Goal: Find specific page/section: Find specific page/section

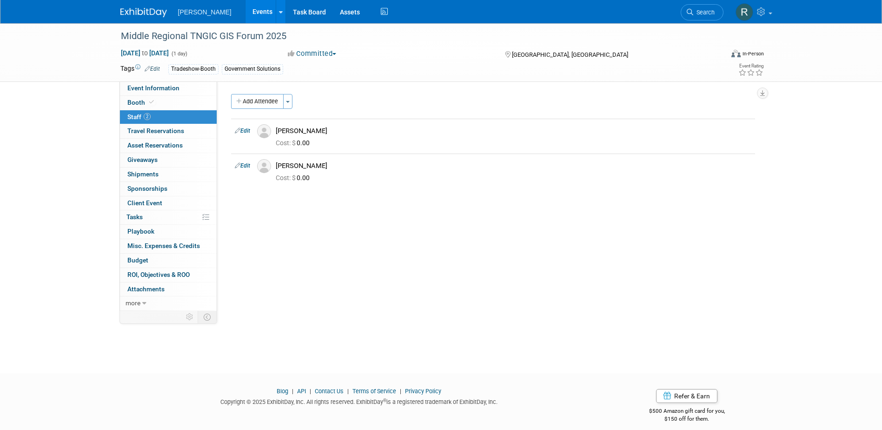
drag, startPoint x: 689, startPoint y: 7, endPoint x: 677, endPoint y: 13, distance: 13.1
click at [689, 7] on link "Search" at bounding box center [702, 12] width 43 height 16
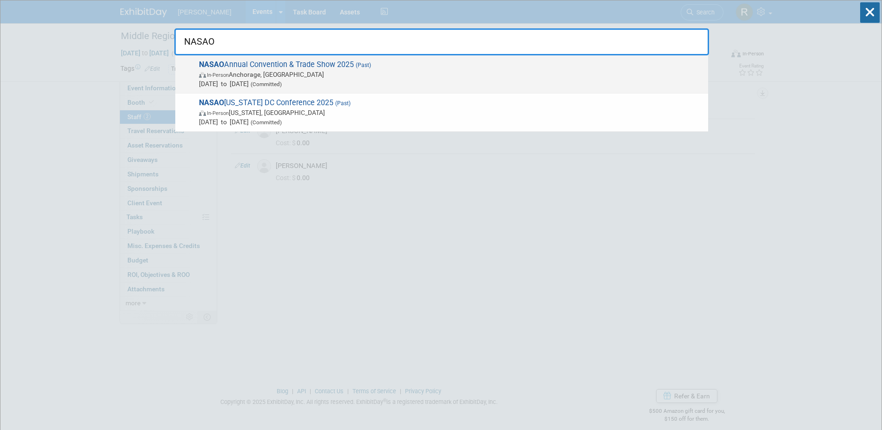
type input "NASAO"
click at [267, 76] on span "In-Person Anchorage, AK" at bounding box center [451, 74] width 505 height 9
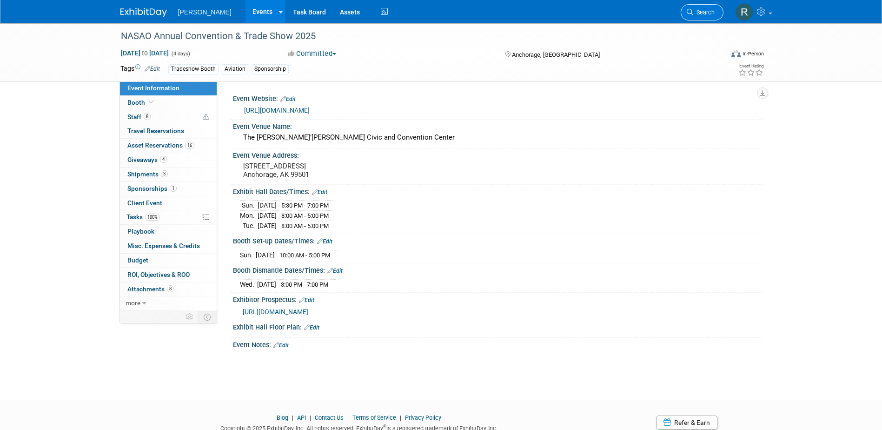
click at [693, 5] on link "Search" at bounding box center [702, 12] width 43 height 16
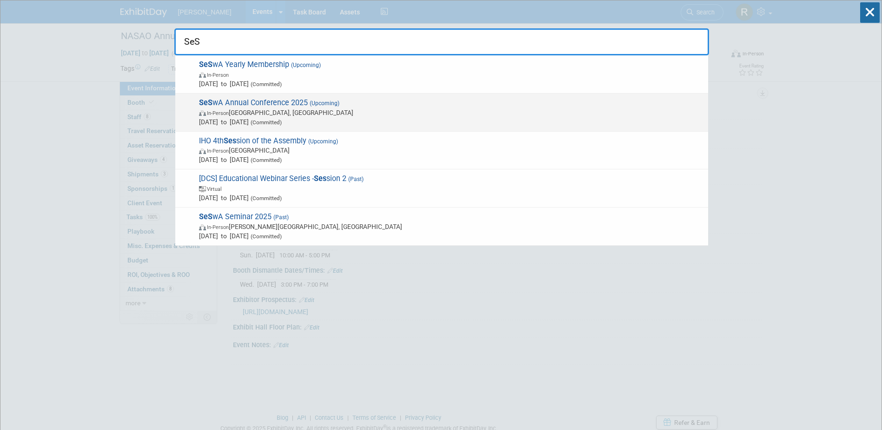
type input "SeS"
click at [255, 120] on span "Oct 1, 2025 to Oct 3, 2025 (Committed)" at bounding box center [451, 121] width 505 height 9
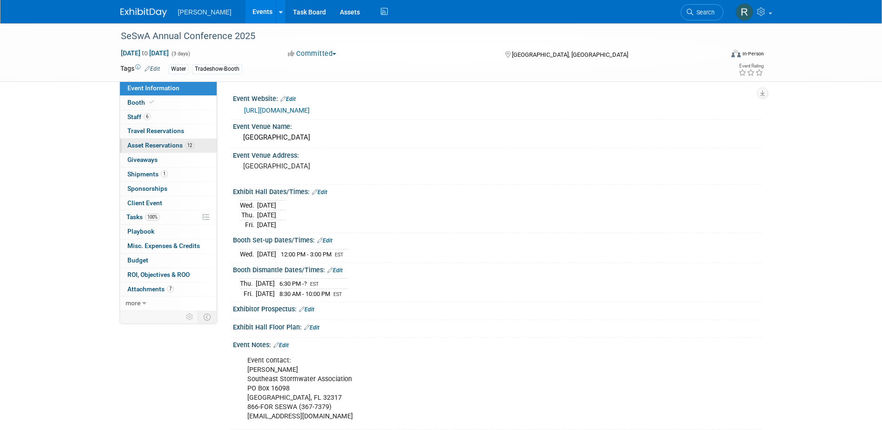
click at [142, 148] on span "Asset Reservations 12" at bounding box center [160, 144] width 67 height 7
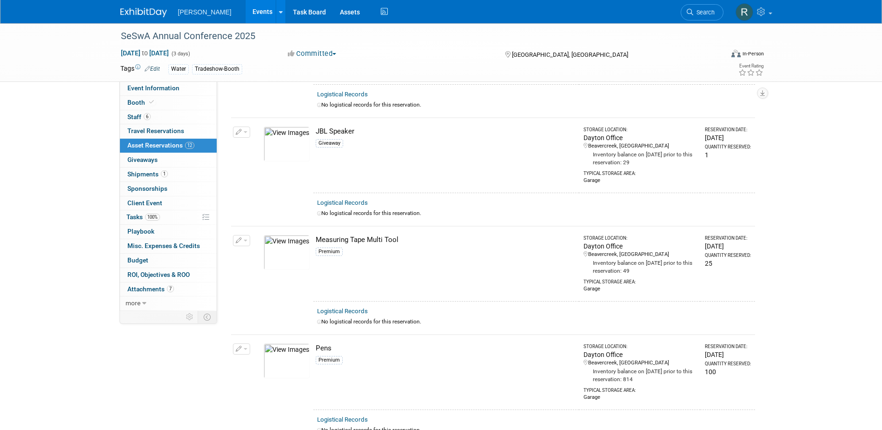
scroll to position [641, 0]
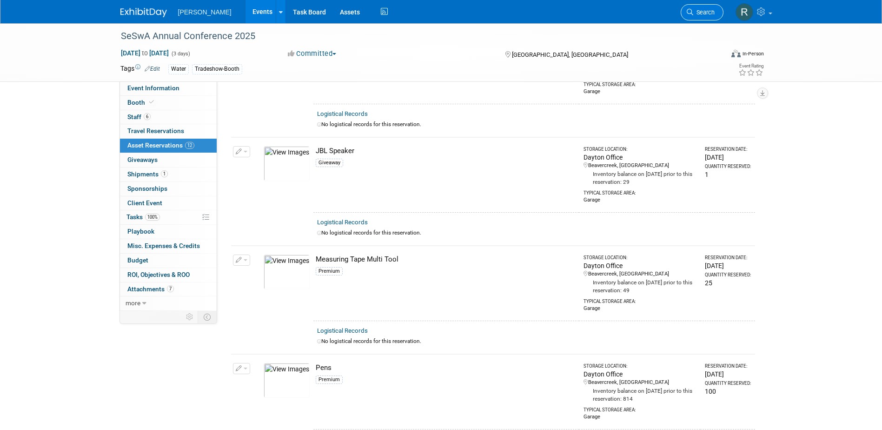
click at [697, 13] on span "Search" at bounding box center [703, 12] width 21 height 7
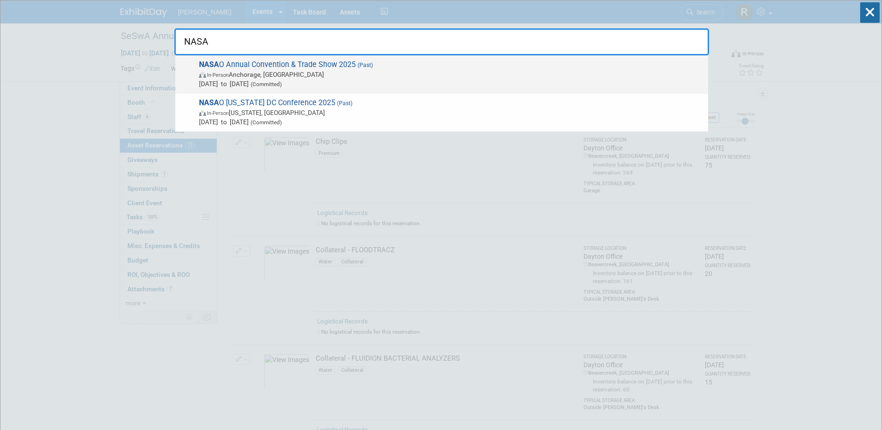
type input "NASA"
click at [296, 73] on span "In-Person Anchorage, AK" at bounding box center [451, 74] width 505 height 9
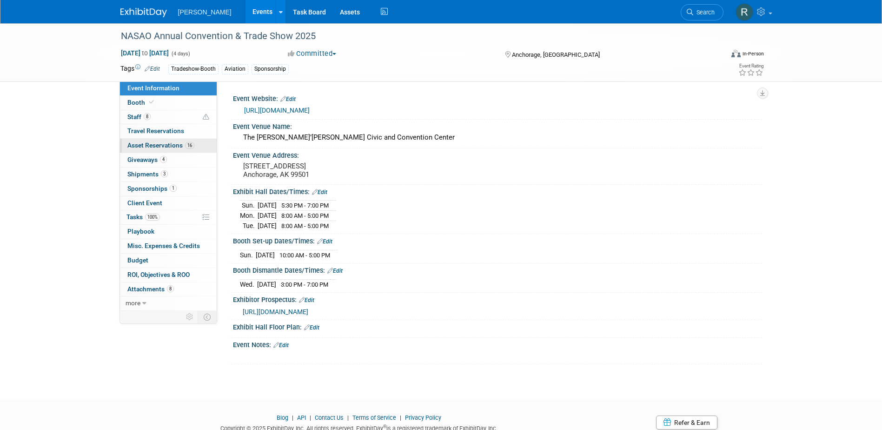
click at [153, 144] on span "Asset Reservations 16" at bounding box center [160, 144] width 67 height 7
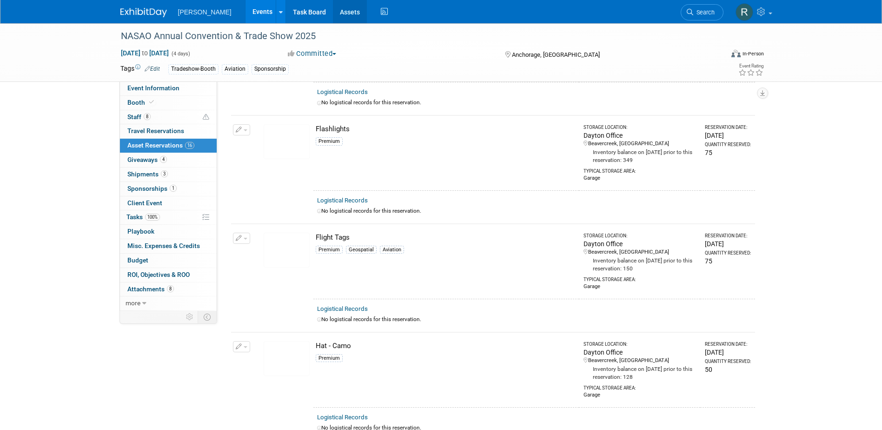
scroll to position [419, 0]
